Goal: Information Seeking & Learning: Check status

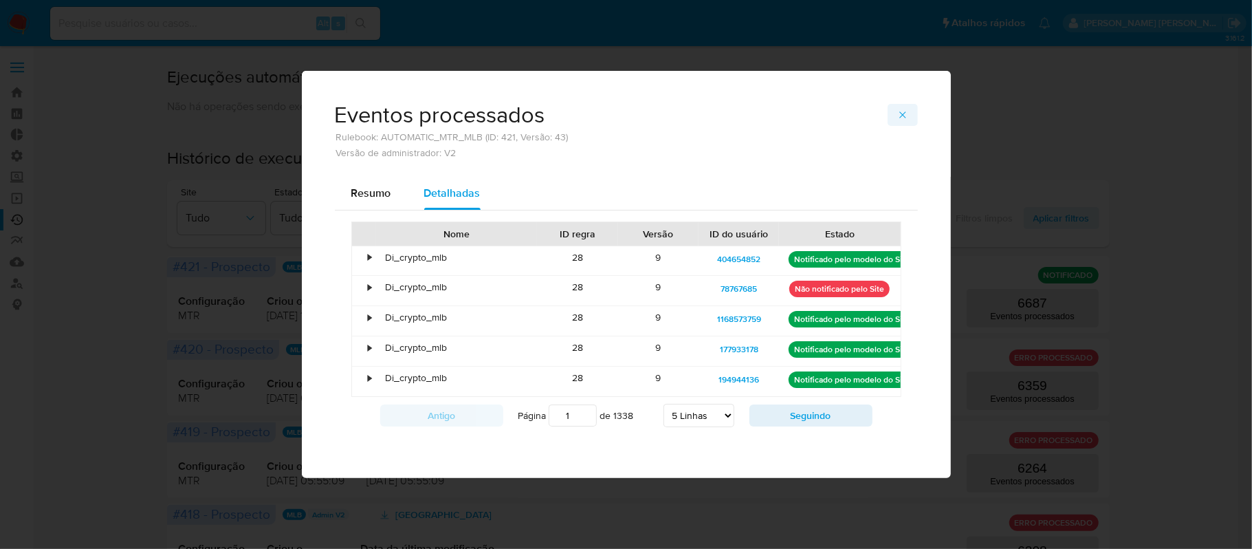
click at [911, 114] on button "button" at bounding box center [903, 115] width 30 height 22
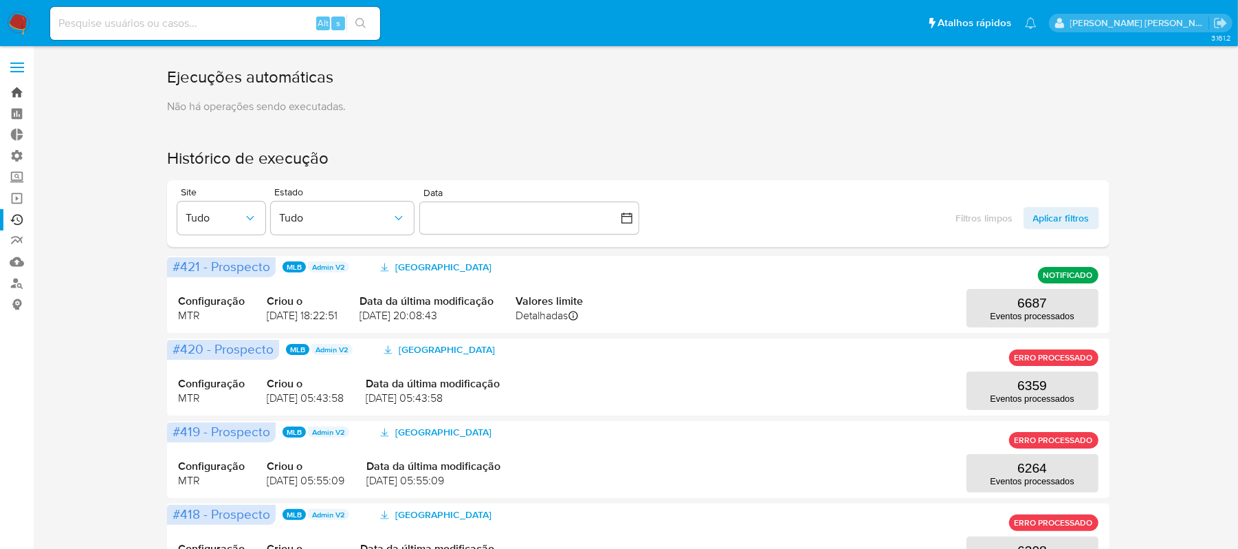
click at [21, 86] on link "Bandeja" at bounding box center [82, 92] width 164 height 21
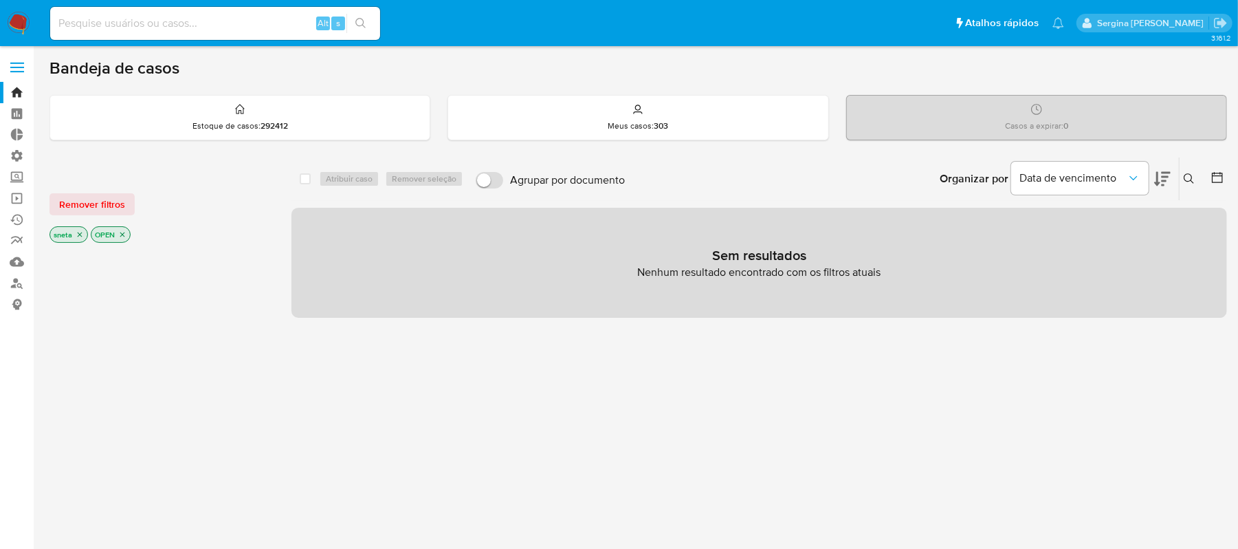
click at [171, 26] on input at bounding box center [215, 23] width 330 height 18
paste input "2445855703"
type input "2445855703"
click at [356, 25] on icon "search-icon" at bounding box center [360, 23] width 11 height 11
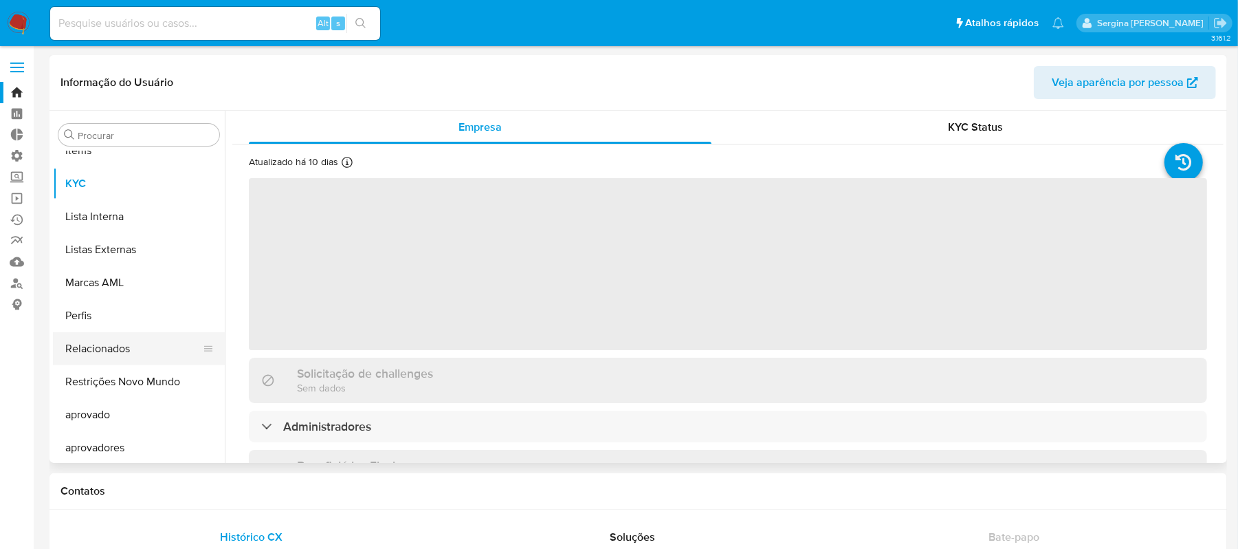
scroll to position [712, 0]
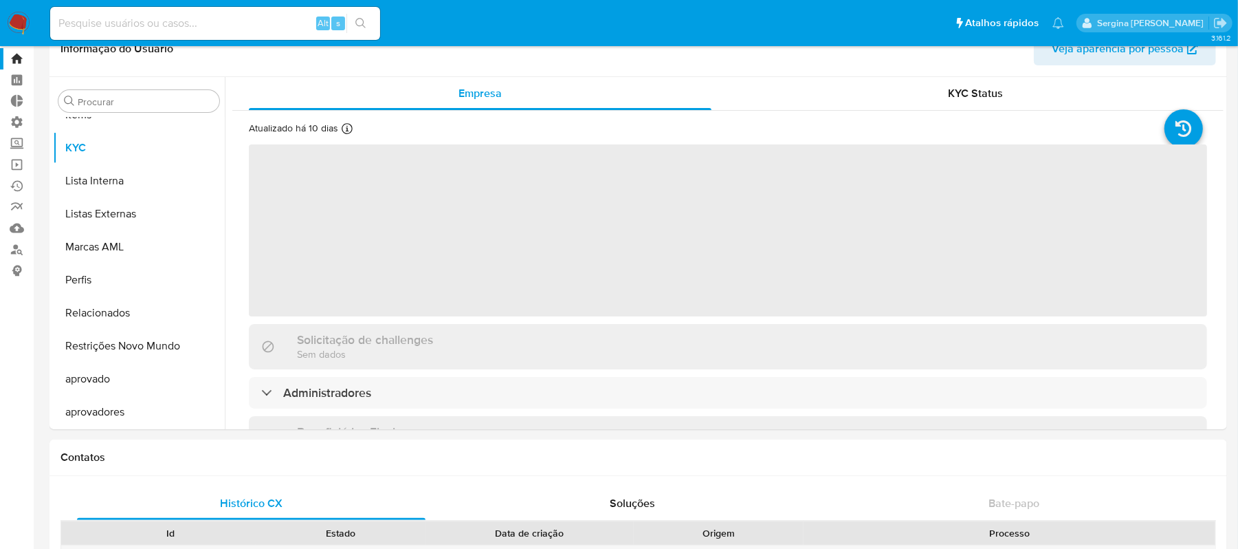
select select "10"
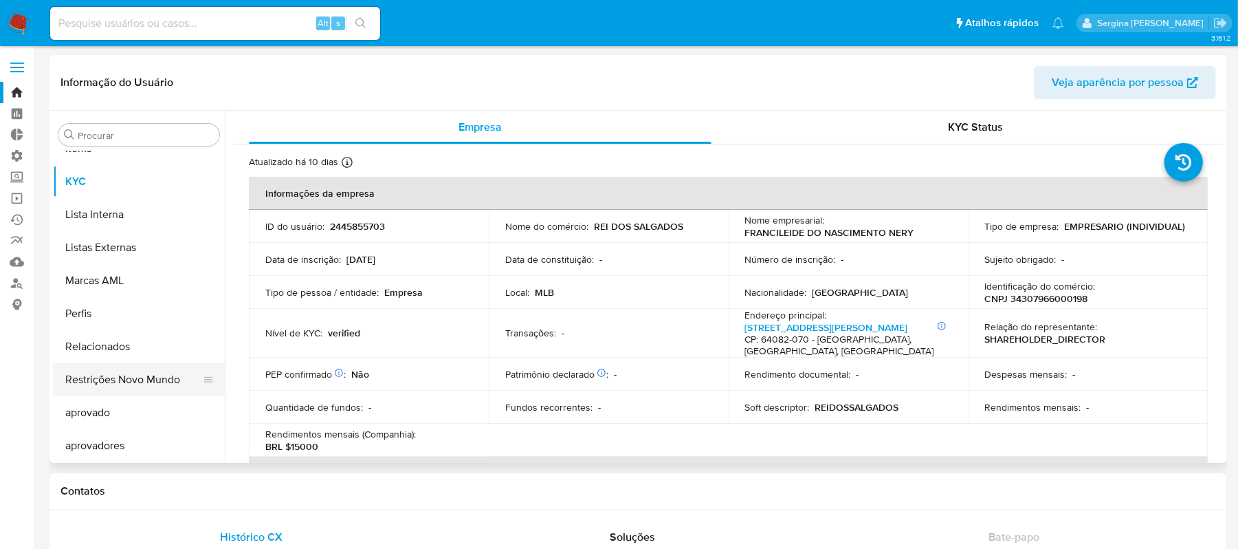
scroll to position [91, 0]
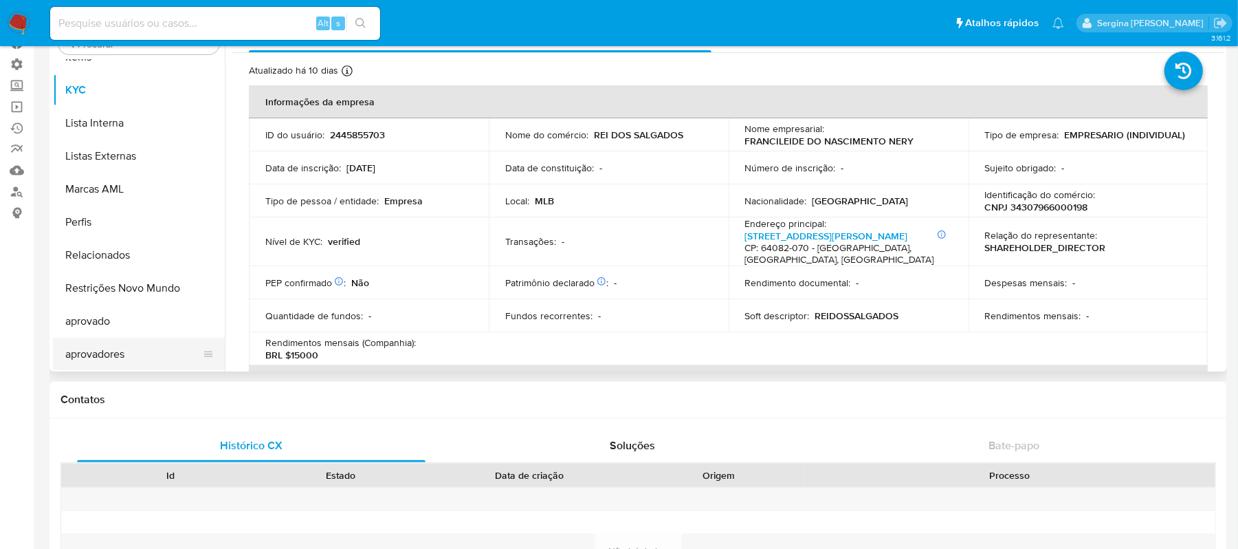
click at [133, 360] on button "aprovadores" at bounding box center [133, 354] width 161 height 33
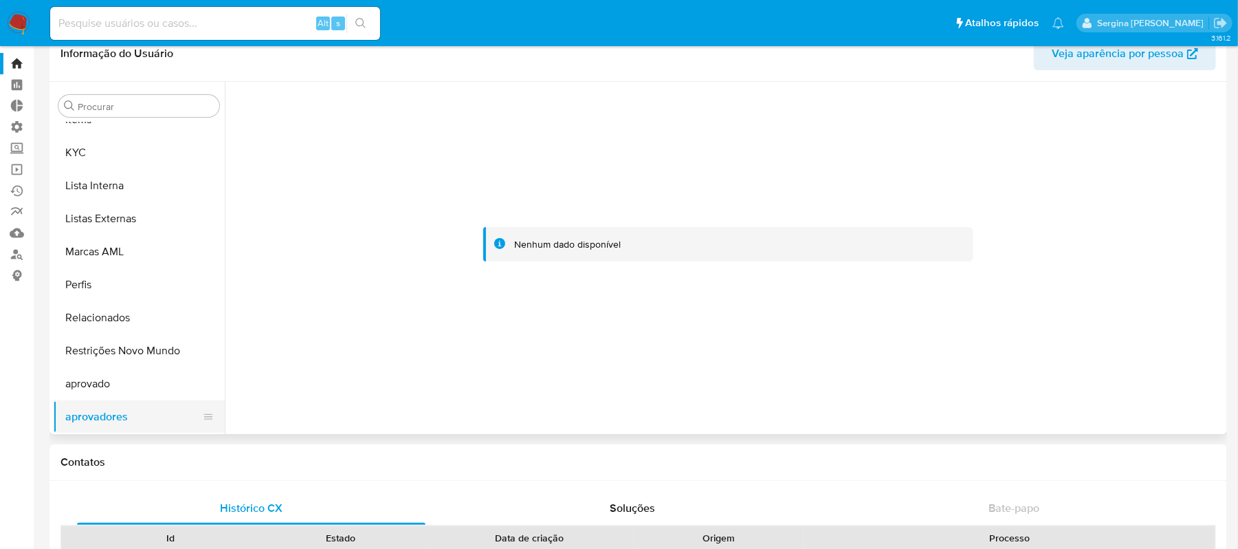
scroll to position [0, 0]
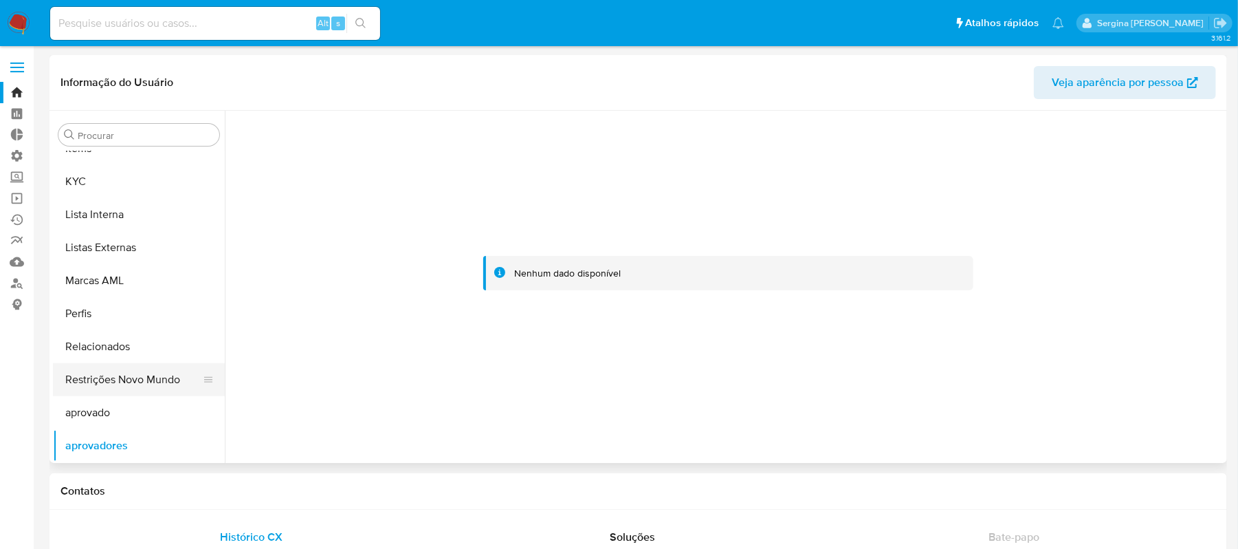
click at [138, 382] on button "Restrições Novo Mundo" at bounding box center [133, 379] width 161 height 33
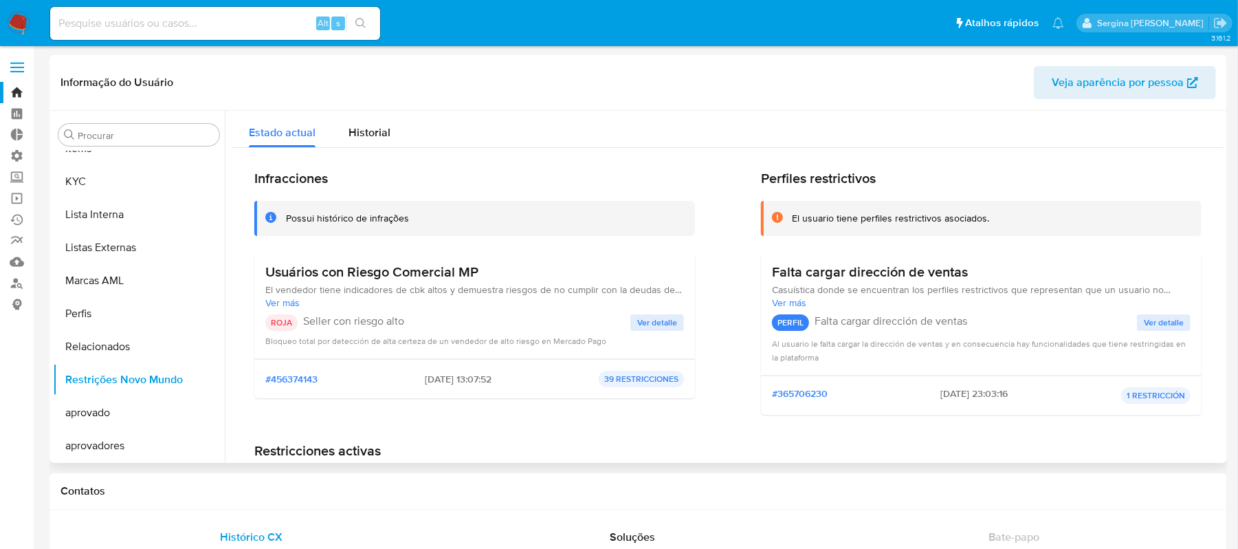
click at [648, 323] on span "Ver detalle" at bounding box center [657, 323] width 40 height 14
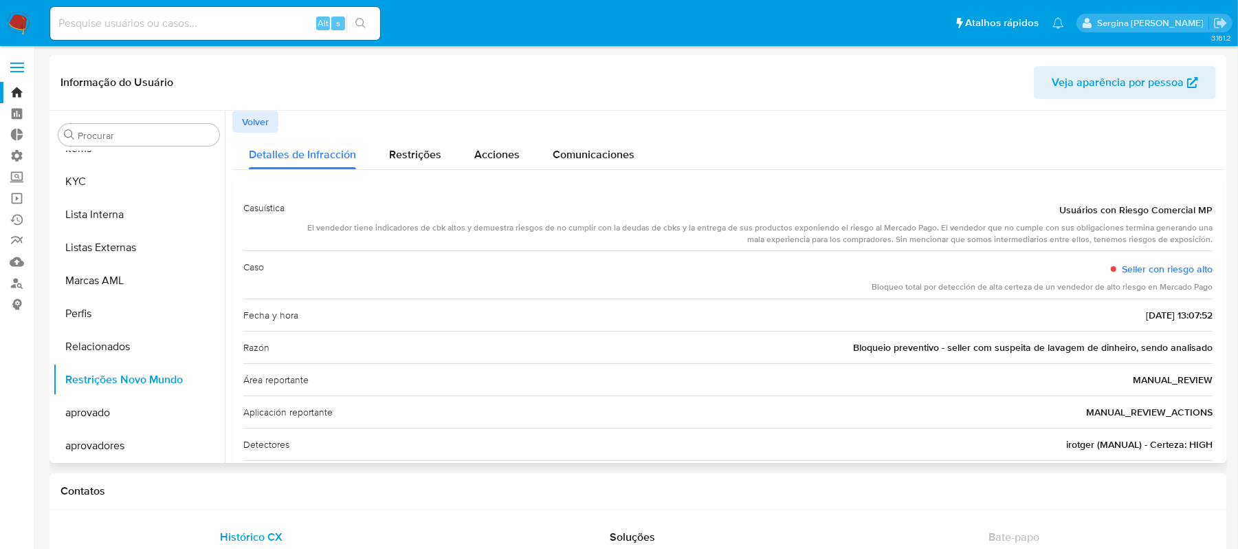
click at [261, 119] on span "Volver" at bounding box center [255, 121] width 27 height 19
